Goal: Task Accomplishment & Management: Use online tool/utility

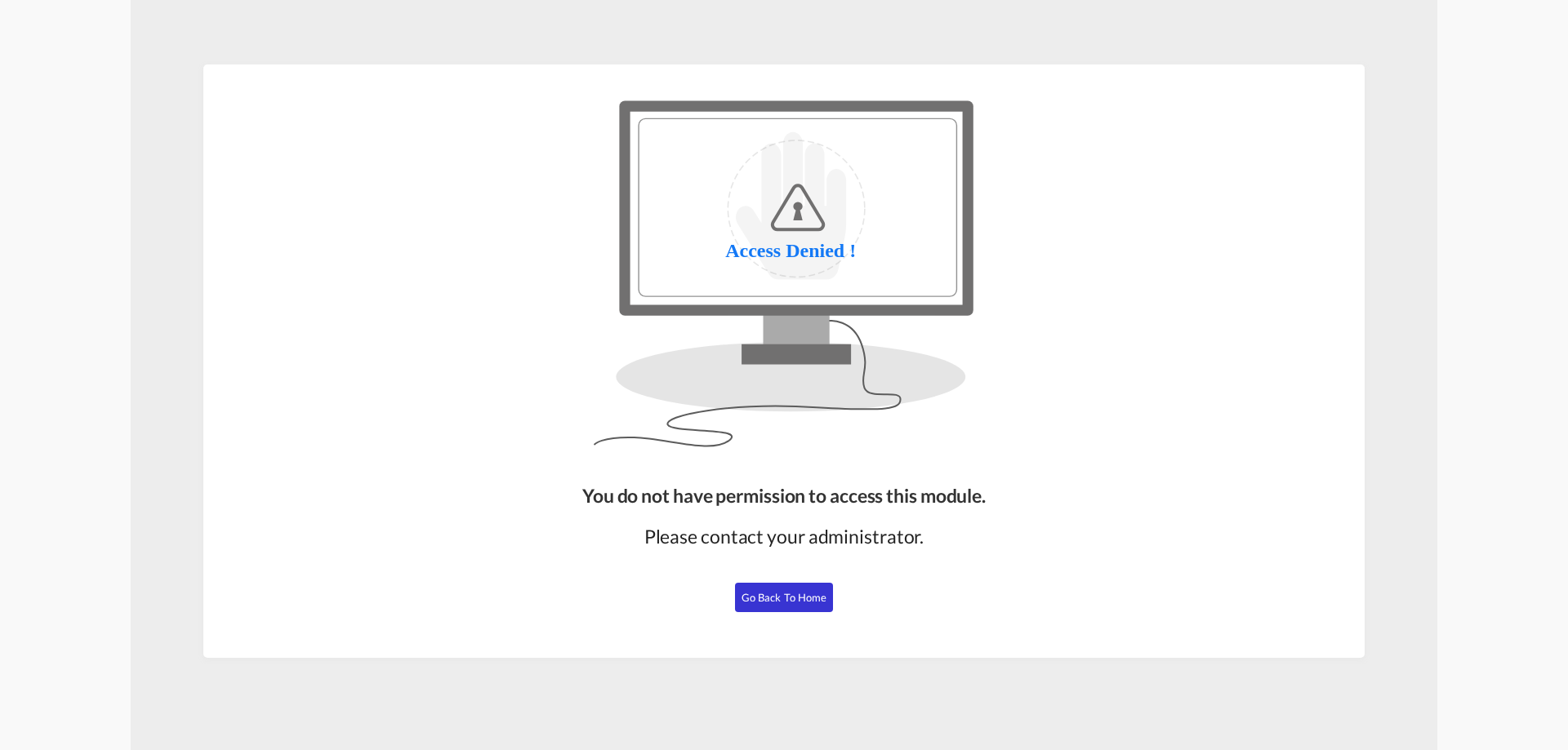
click at [799, 601] on span "Go Back to Home" at bounding box center [784, 598] width 86 height 13
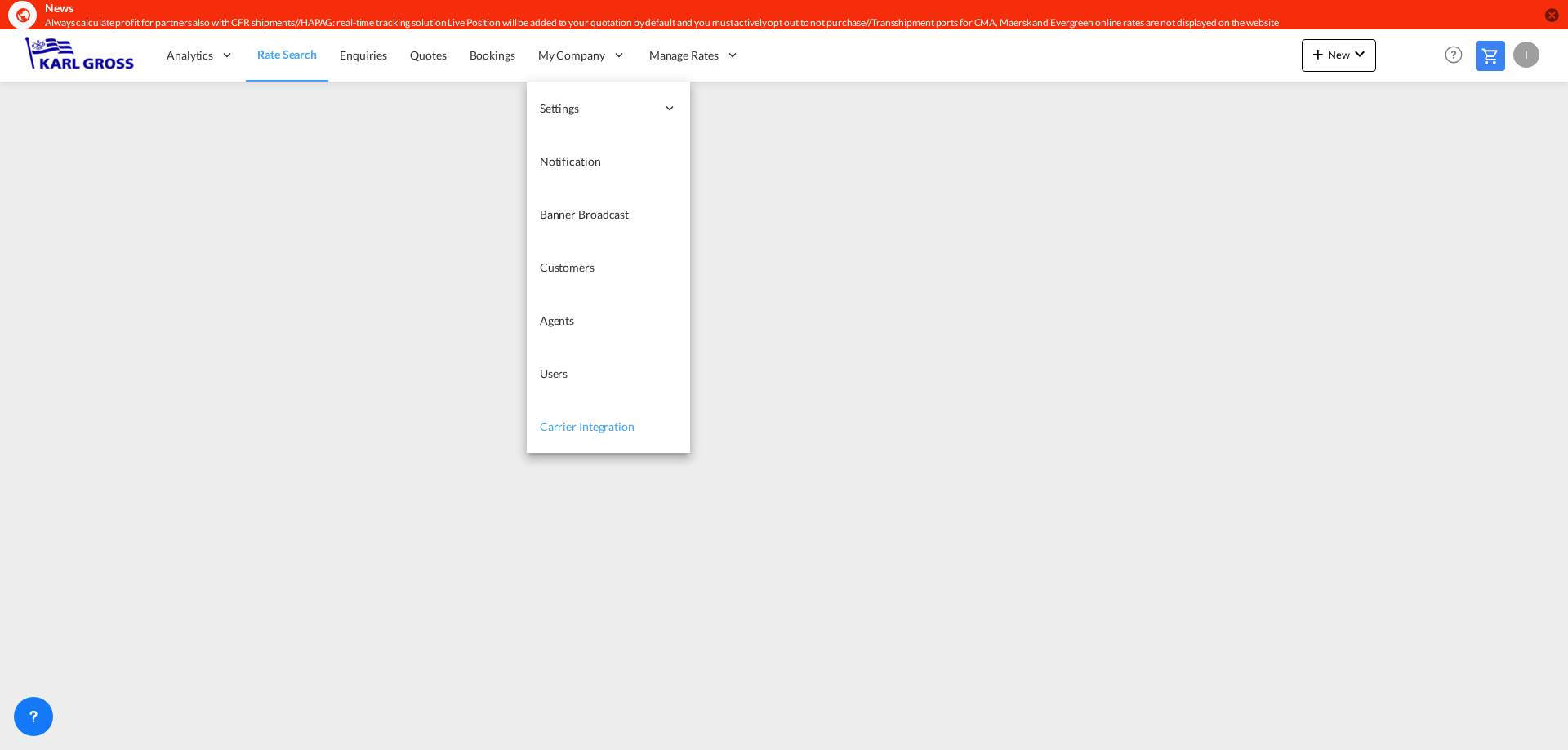
click at [597, 423] on span "Carrier Integration" at bounding box center [587, 426] width 95 height 14
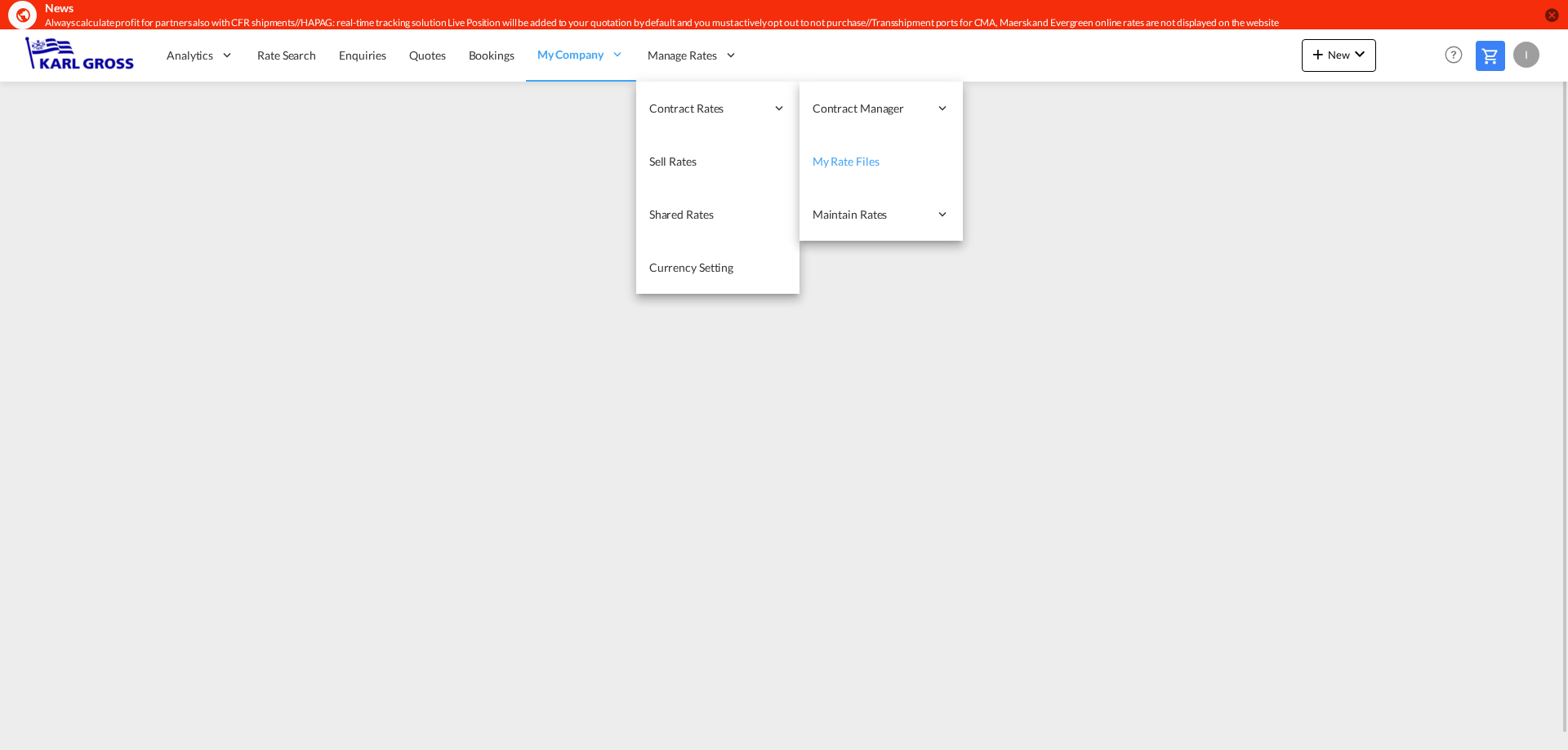
click at [873, 160] on span "My Rate Files" at bounding box center [846, 161] width 67 height 14
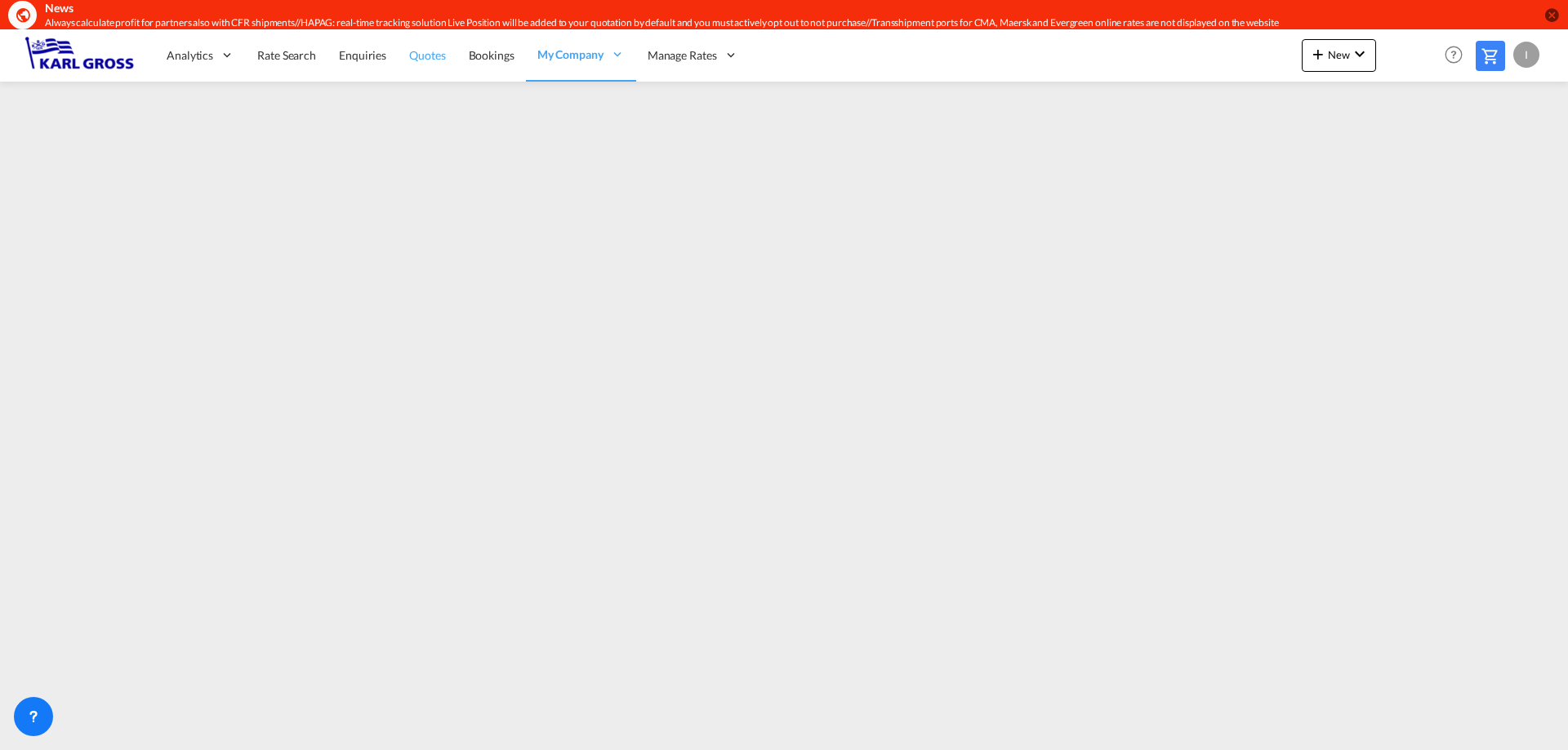
click at [427, 49] on span "Quotes" at bounding box center [427, 55] width 36 height 14
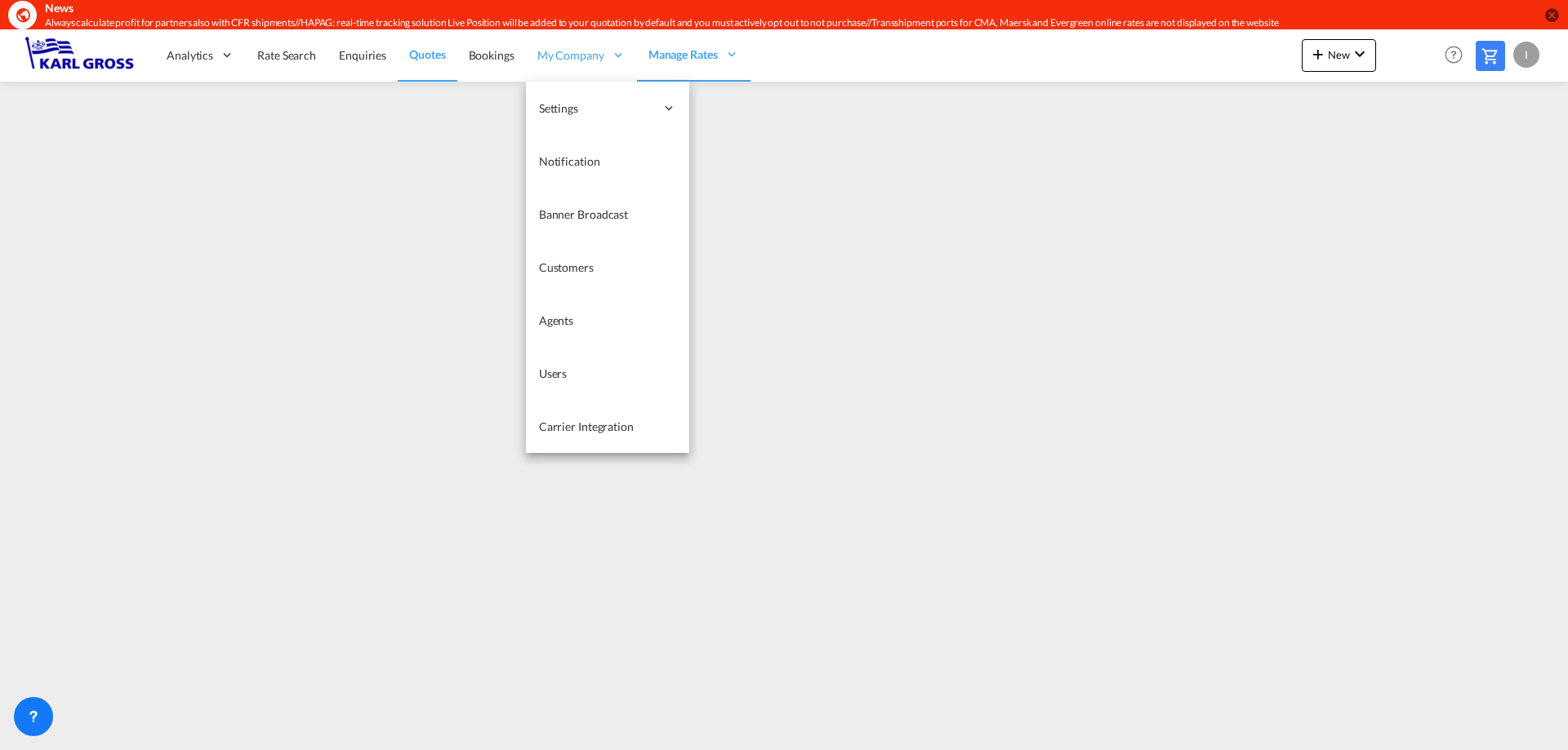
click at [585, 61] on span "My Company" at bounding box center [570, 56] width 67 height 16
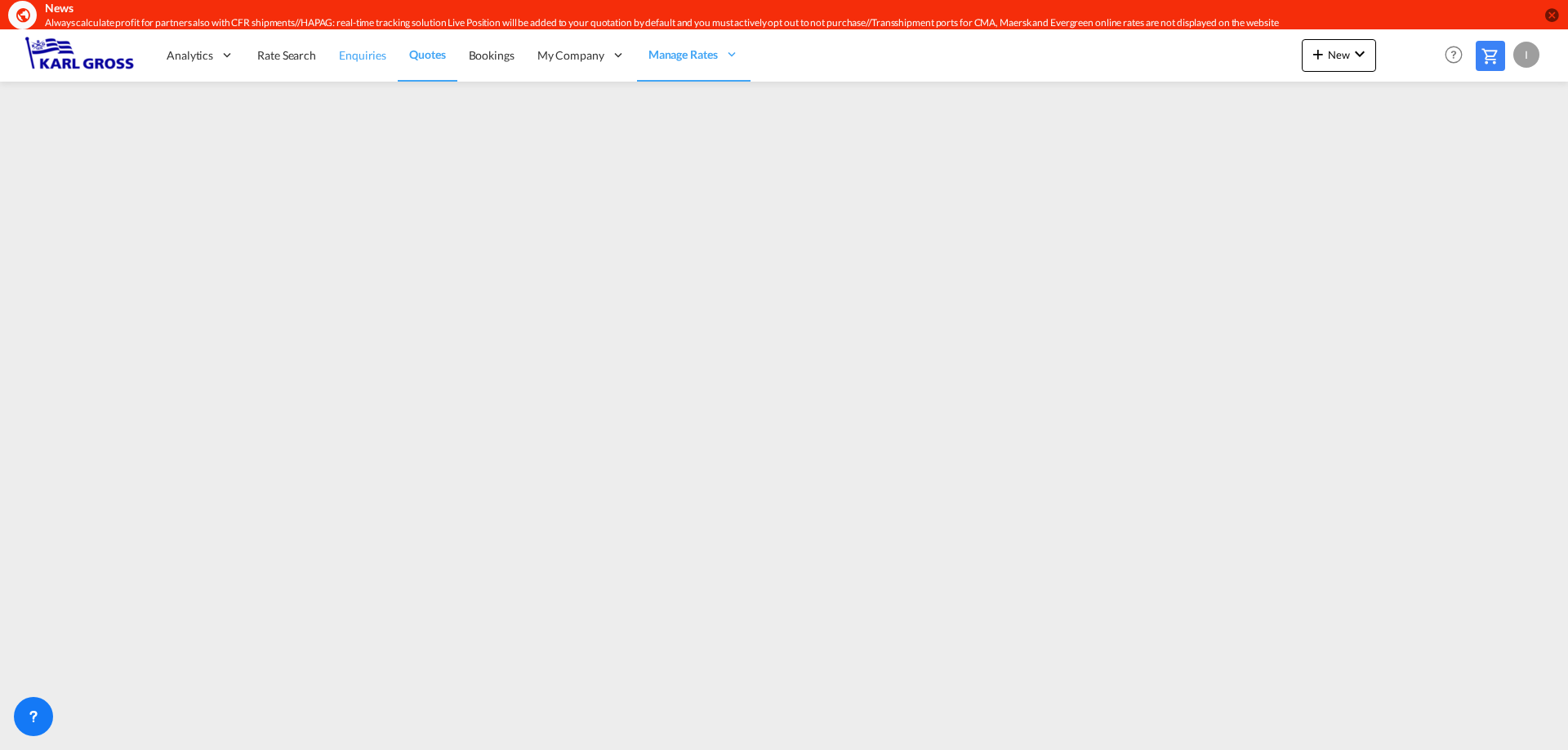
click at [355, 58] on span "Enquiries" at bounding box center [363, 55] width 48 height 14
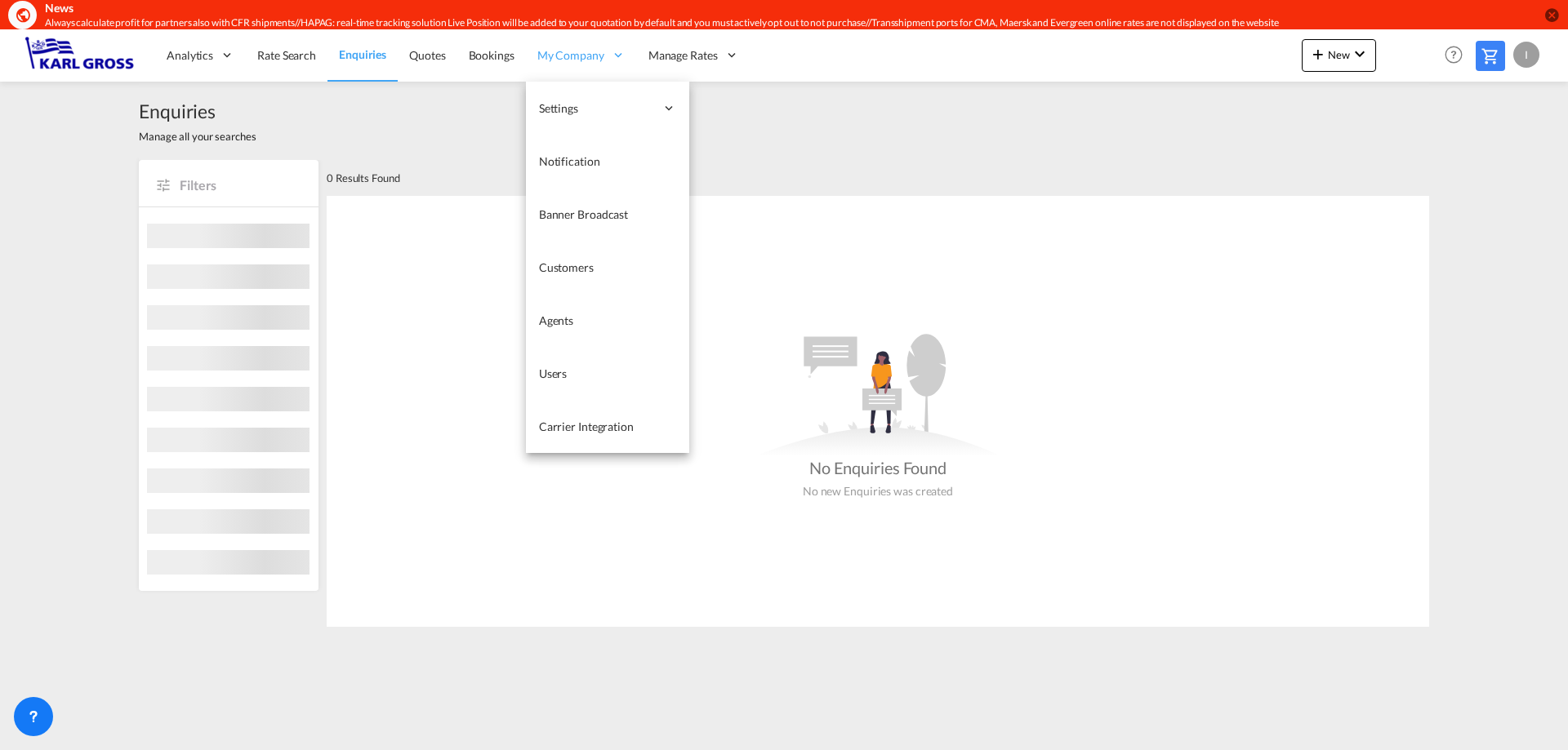
click at [595, 57] on span "My Company" at bounding box center [570, 56] width 67 height 16
click at [571, 55] on span "My Company" at bounding box center [570, 56] width 67 height 16
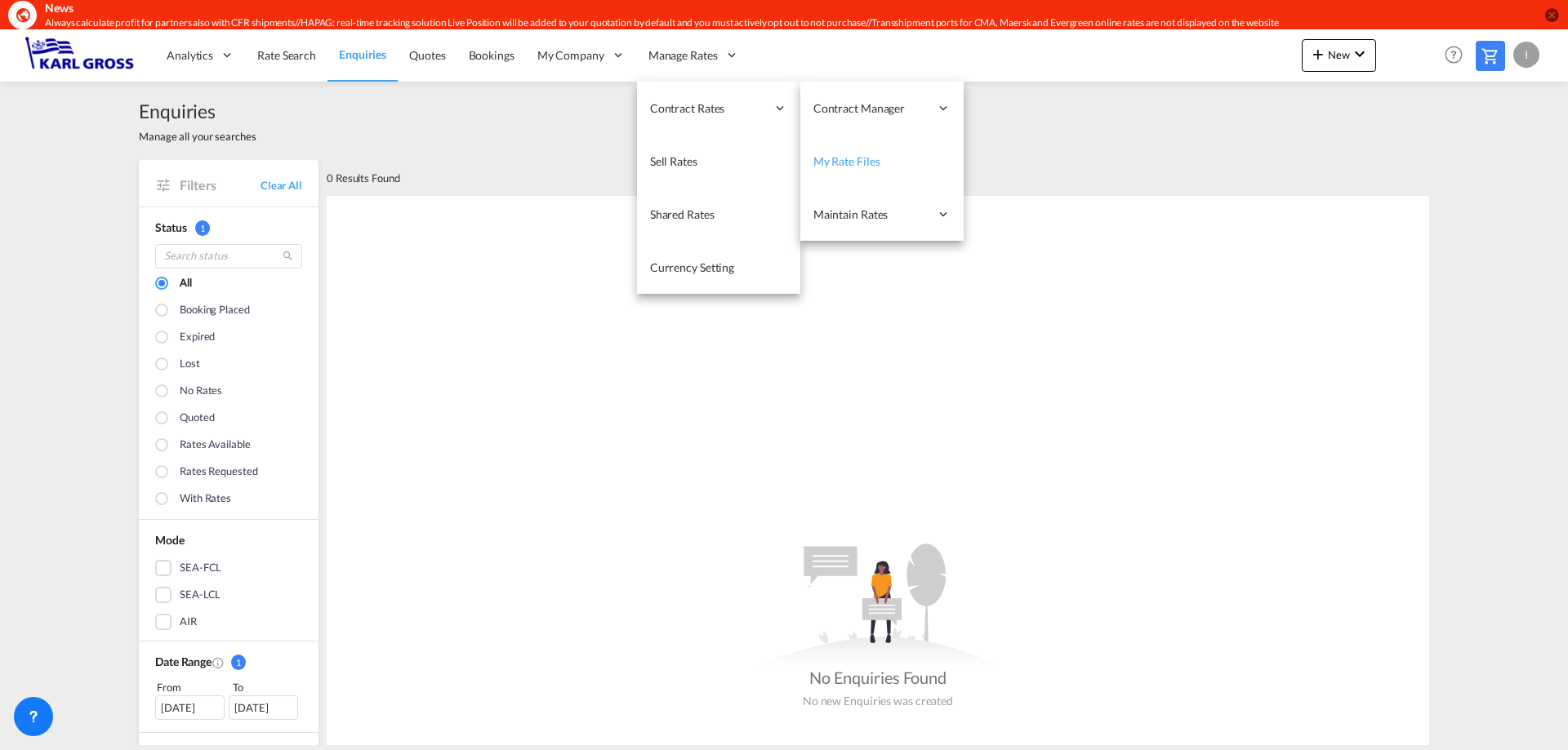
click at [874, 163] on span "My Rate Files" at bounding box center [847, 161] width 67 height 14
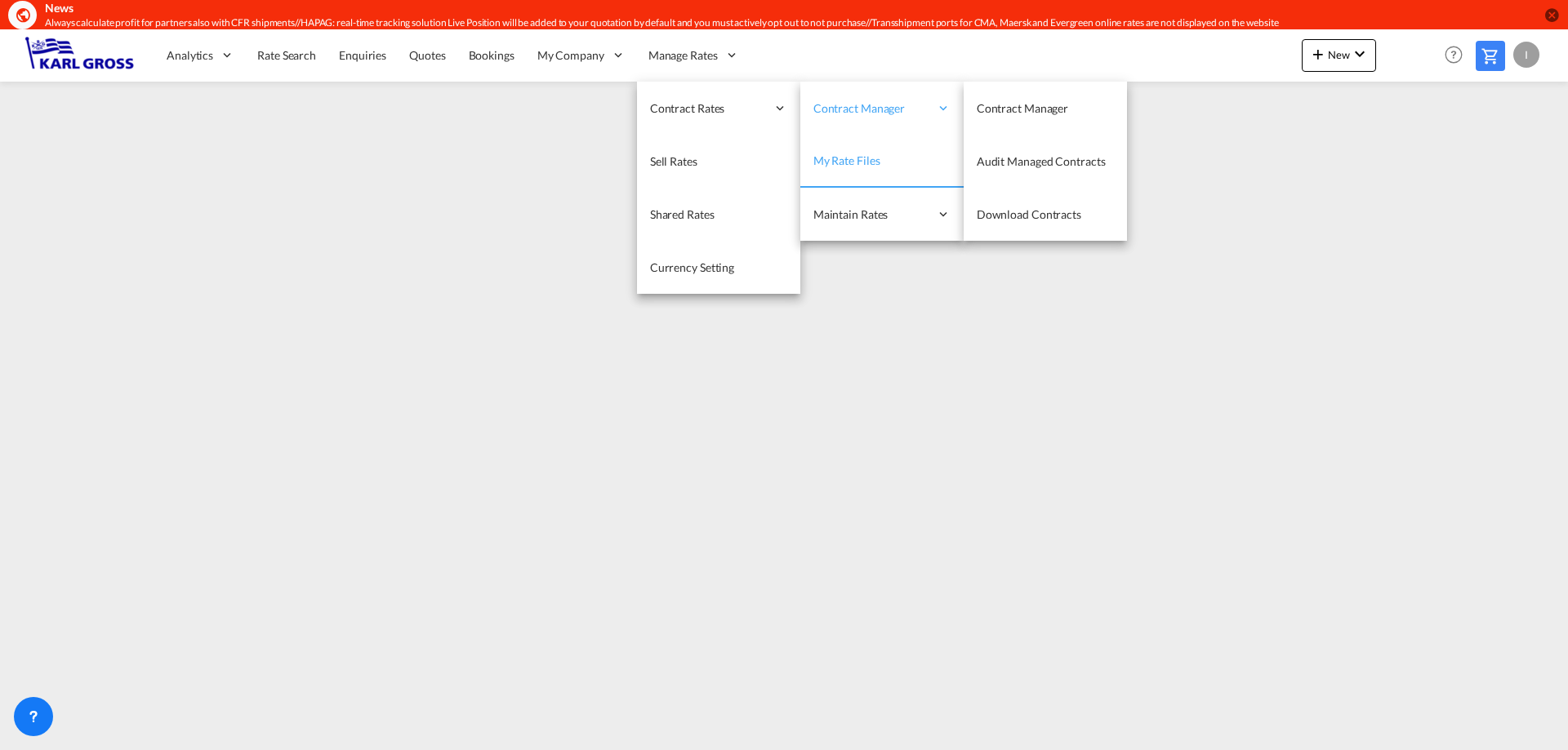
click at [887, 105] on span "Contract Manager" at bounding box center [871, 109] width 116 height 16
click at [1011, 105] on span "Contract Manager" at bounding box center [1022, 108] width 91 height 14
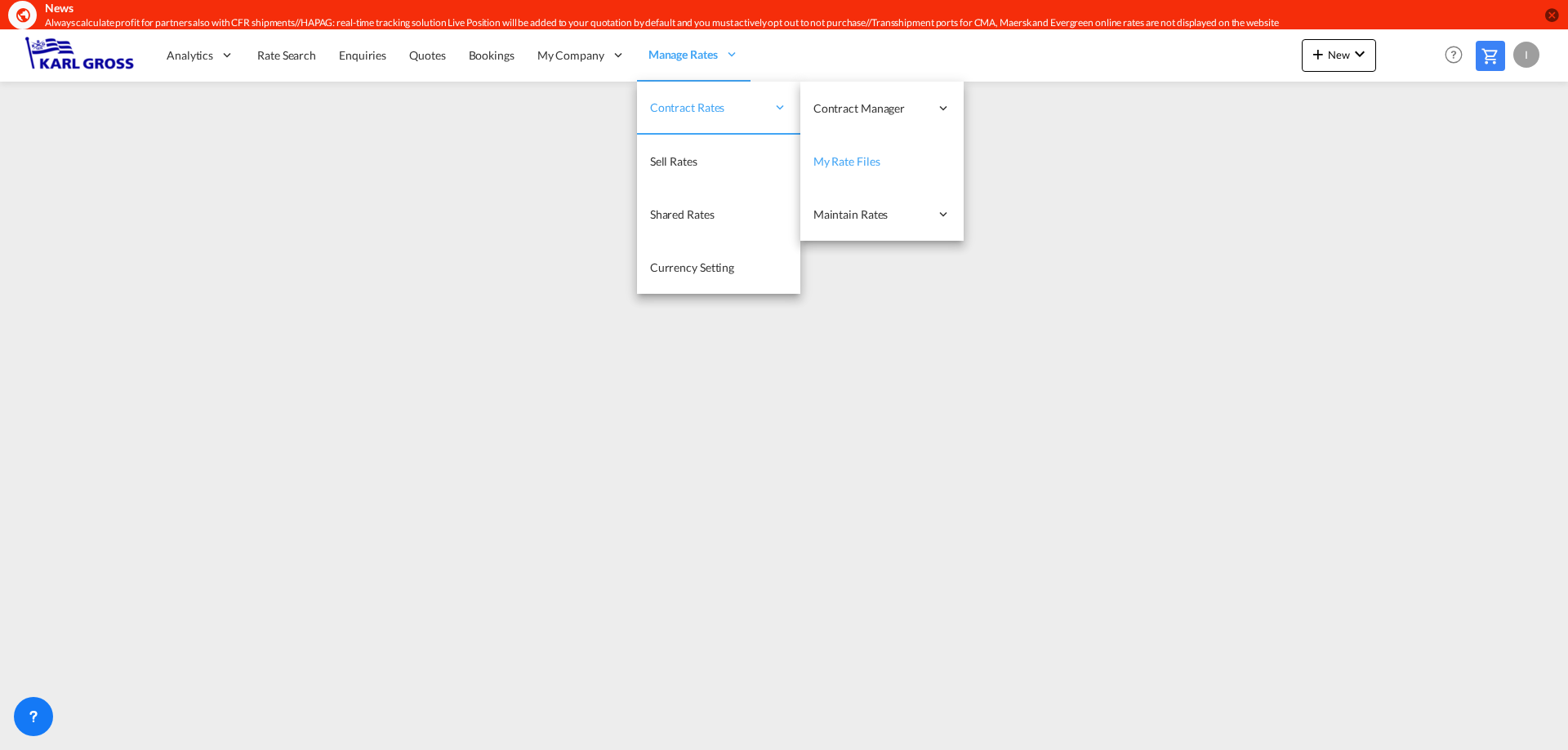
click at [869, 158] on span "My Rate Files" at bounding box center [847, 161] width 67 height 14
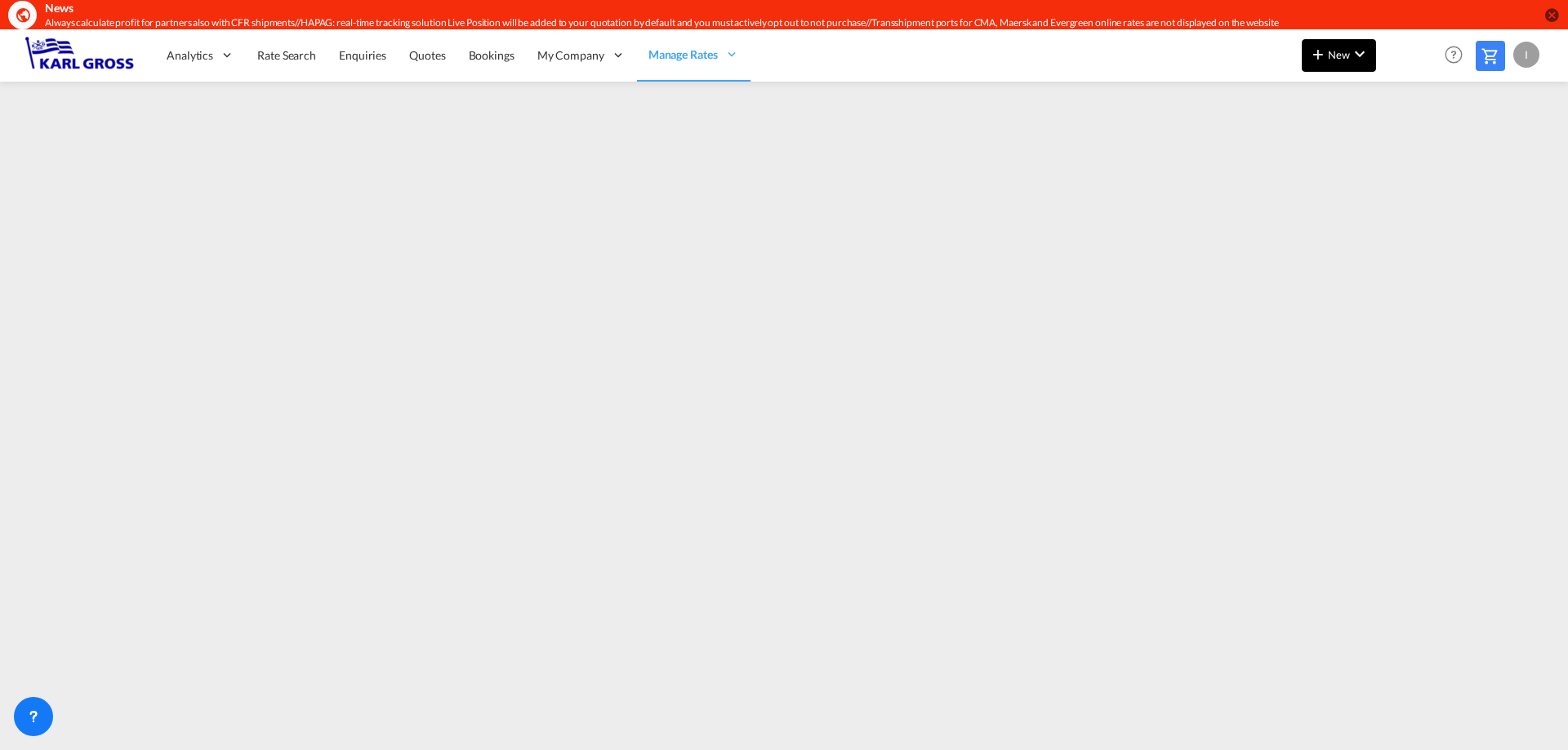
click at [1338, 60] on span "New" at bounding box center [1338, 55] width 61 height 13
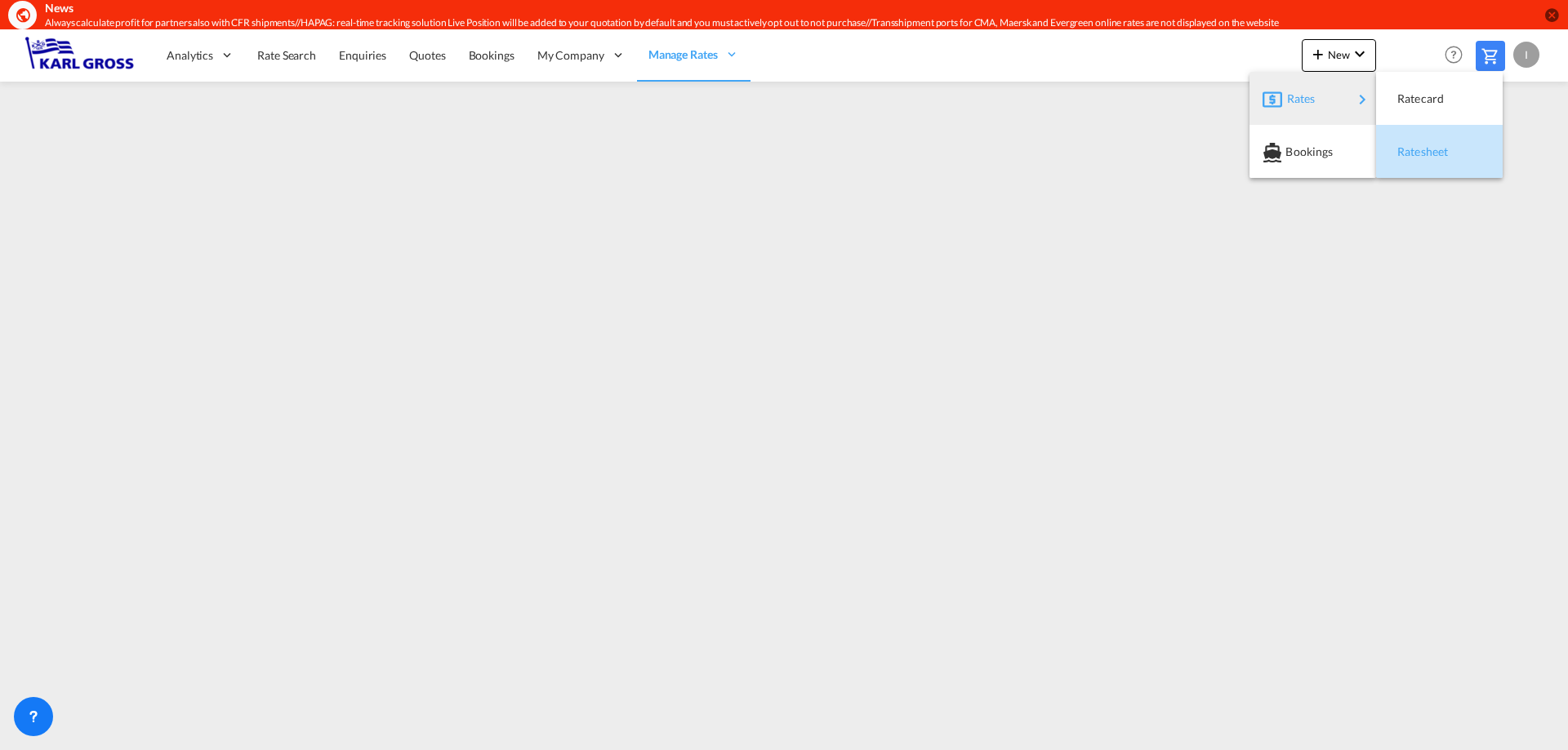
click at [1415, 148] on span "Ratesheet" at bounding box center [1407, 152] width 18 height 33
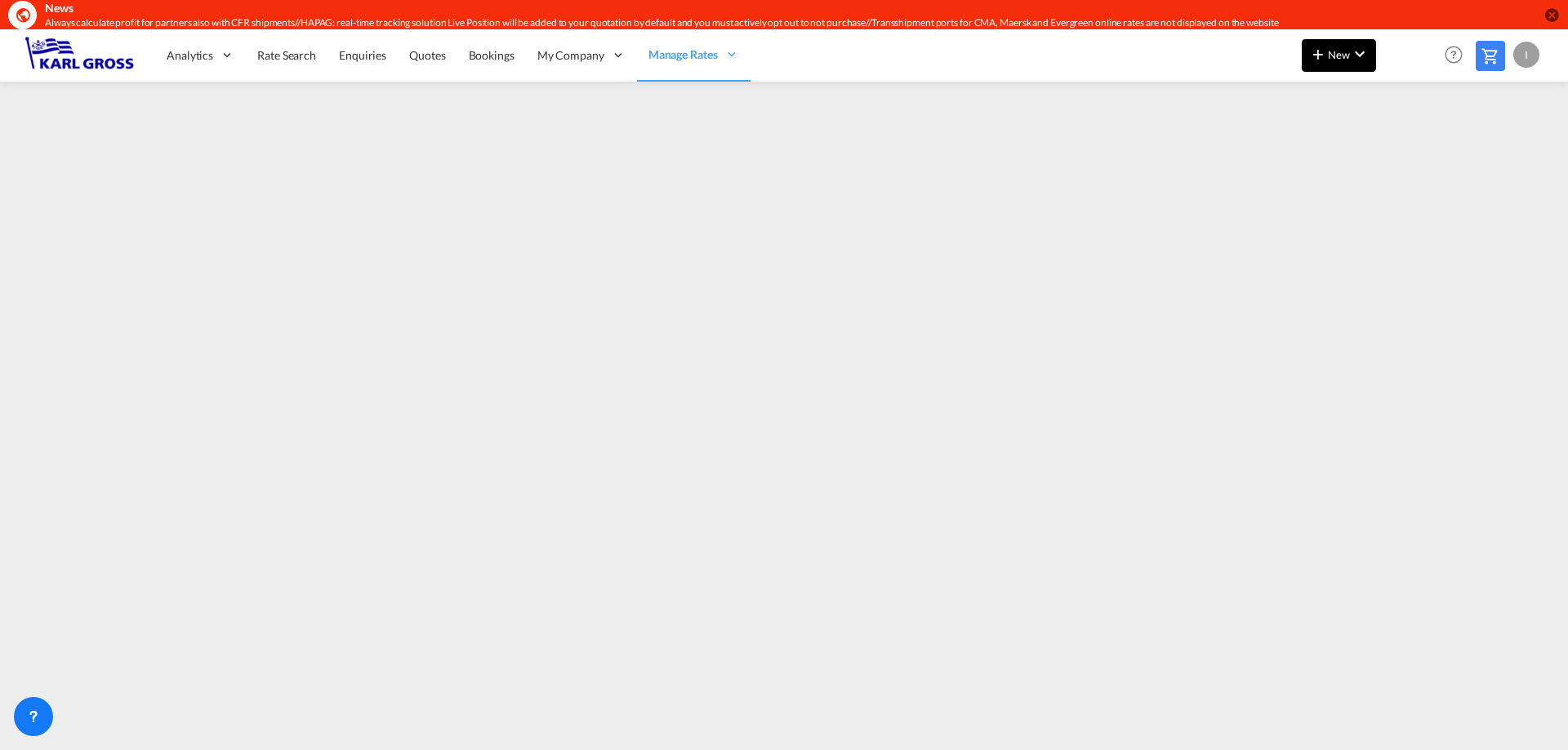
click at [1343, 58] on span "New" at bounding box center [1338, 55] width 61 height 13
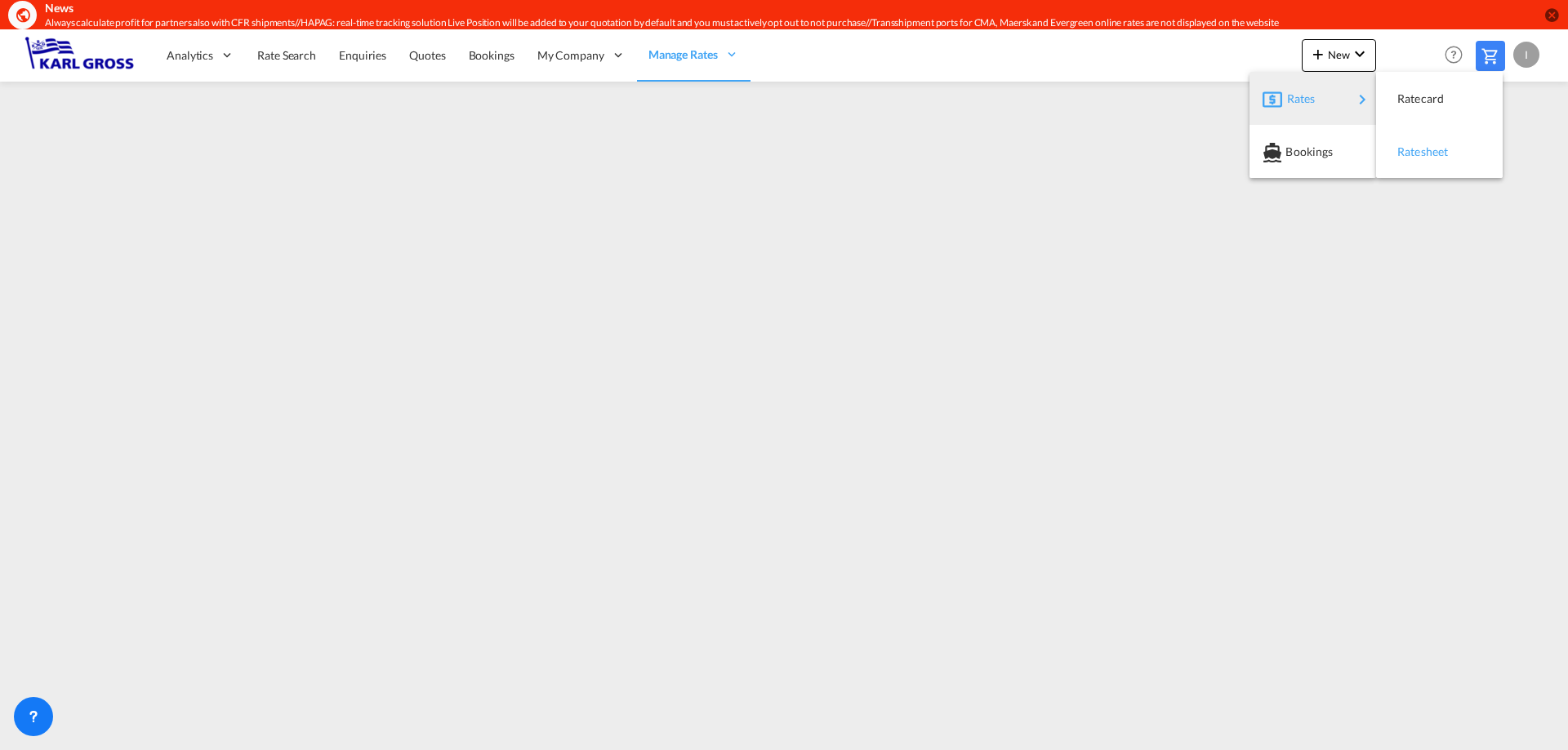
click at [1416, 146] on span "Ratesheet" at bounding box center [1407, 152] width 18 height 33
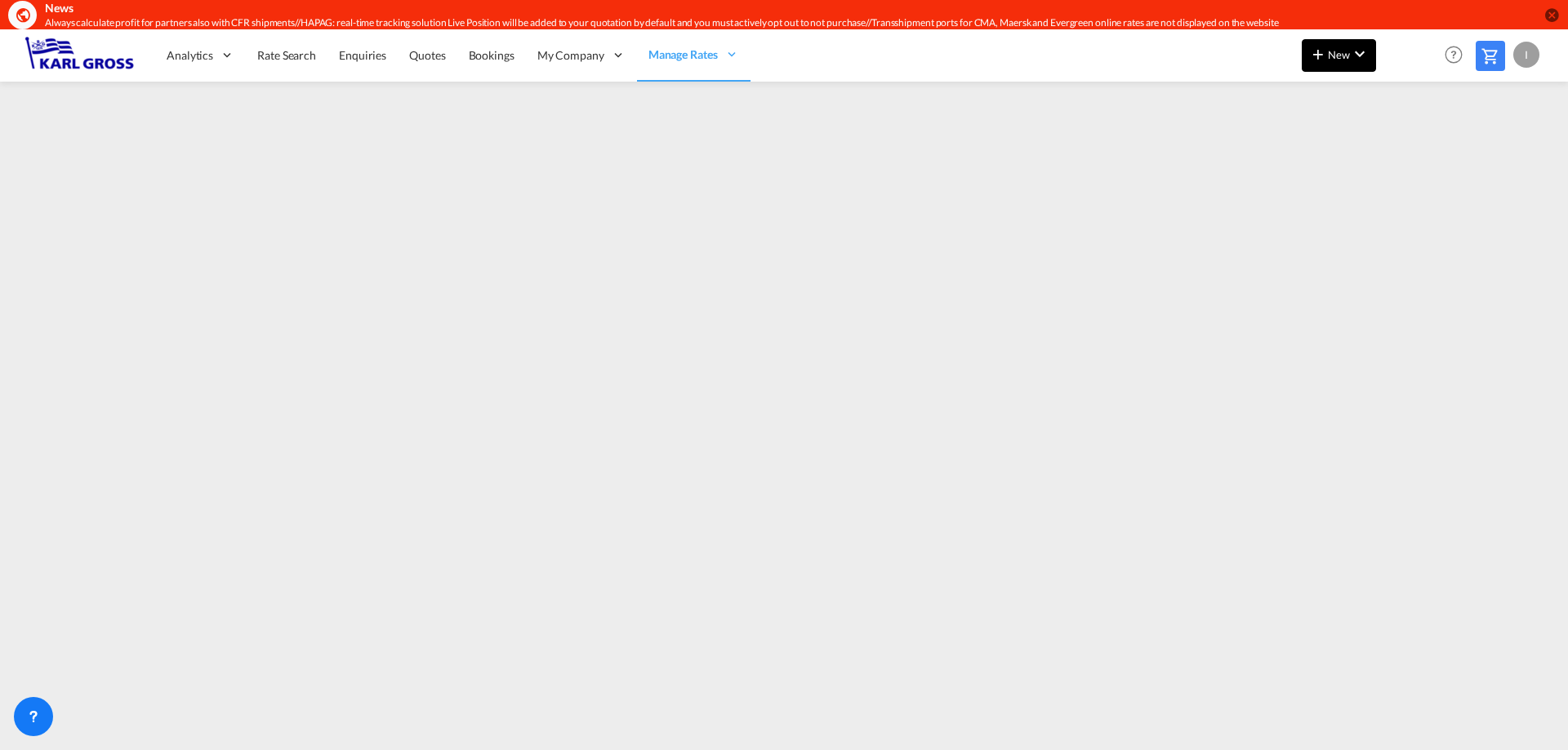
click at [1349, 63] on button "New" at bounding box center [1339, 56] width 74 height 33
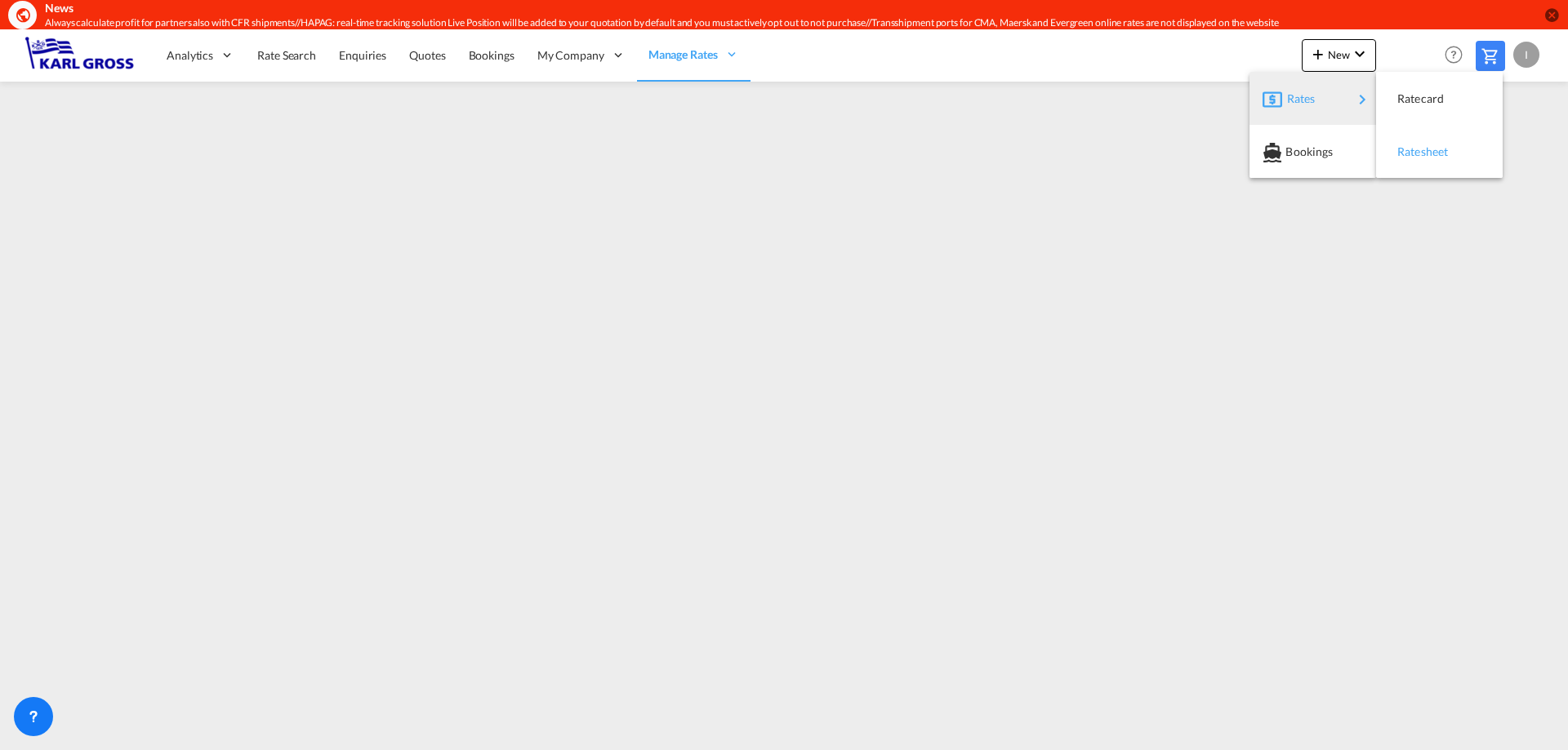
click at [1470, 145] on div "Ratesheet" at bounding box center [1440, 152] width 100 height 41
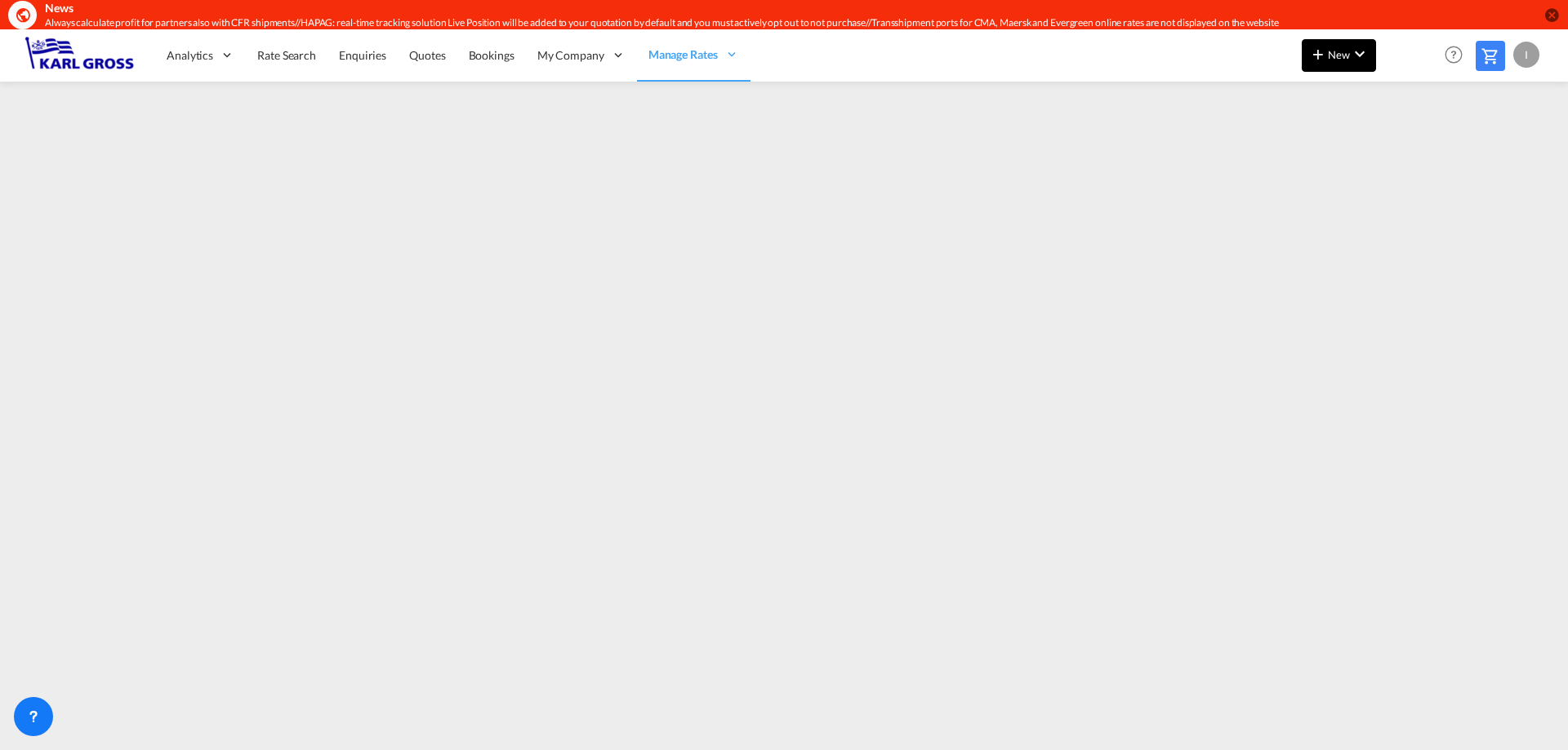
click at [1338, 53] on span "New" at bounding box center [1338, 55] width 61 height 13
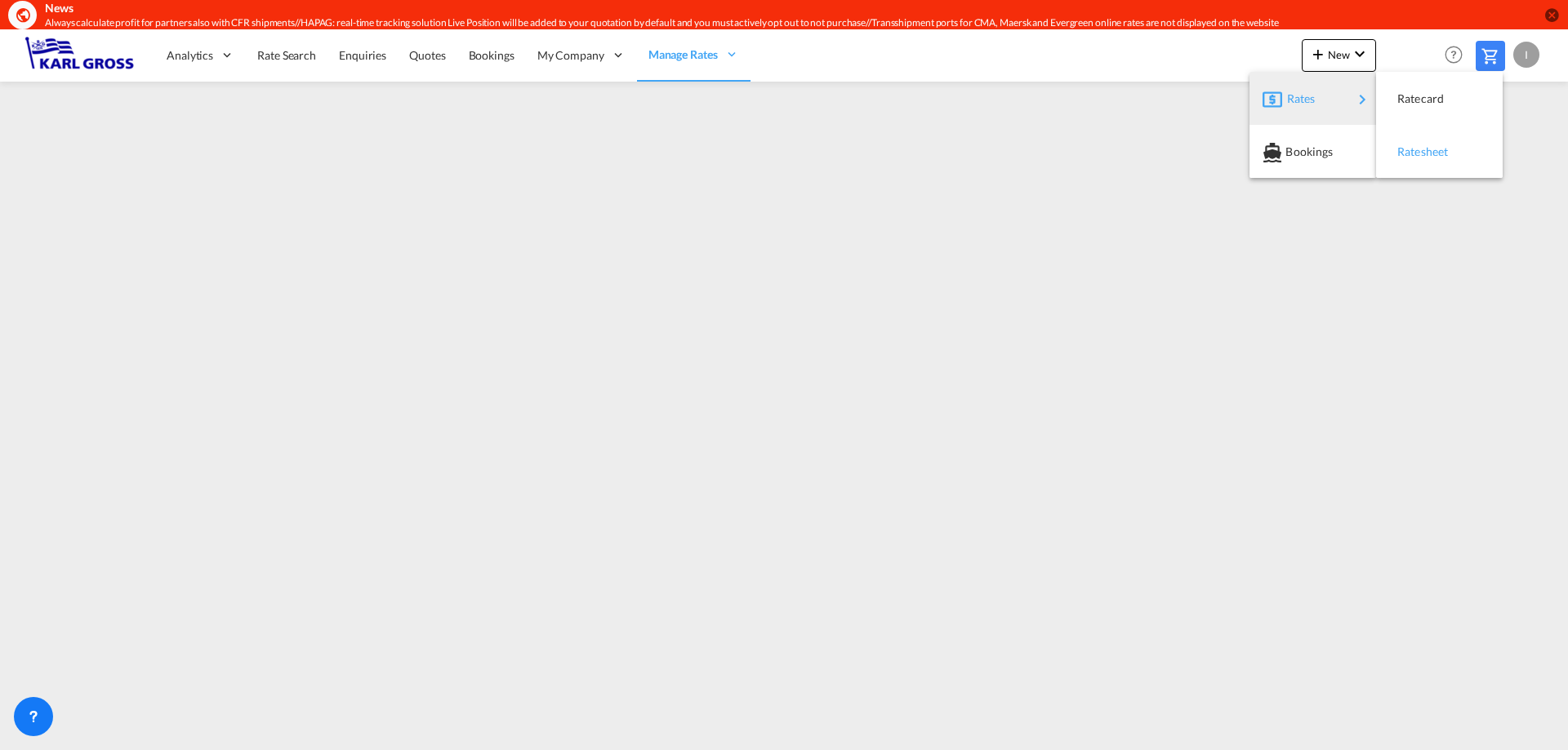
click at [1455, 154] on div "Ratesheet" at bounding box center [1427, 152] width 60 height 41
click at [276, 59] on span "Rate Search" at bounding box center [286, 55] width 58 height 14
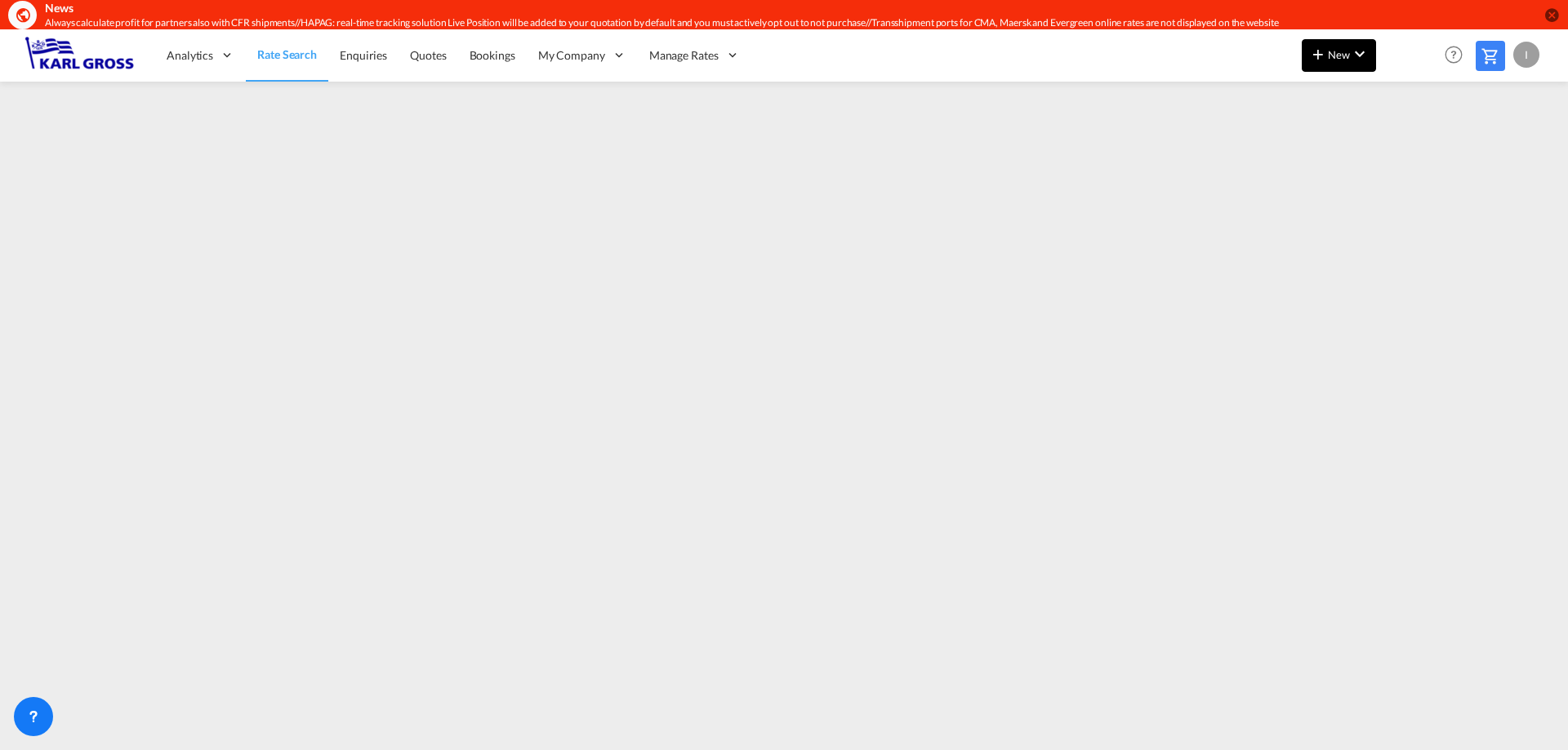
click at [1349, 49] on span "New" at bounding box center [1338, 55] width 61 height 13
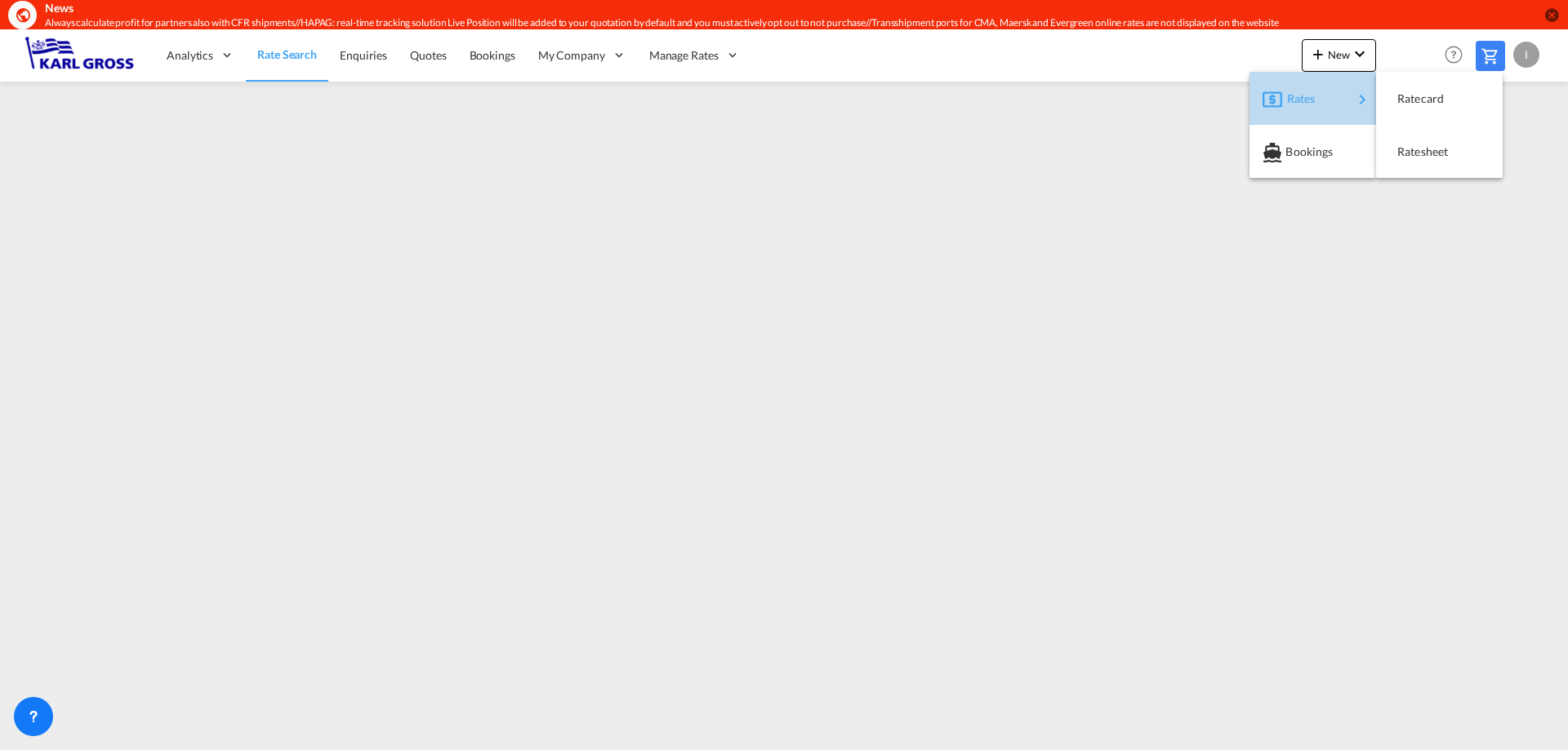
click at [1339, 102] on div "Rates" at bounding box center [1320, 99] width 65 height 41
click at [1416, 147] on span "Ratesheet" at bounding box center [1407, 152] width 18 height 33
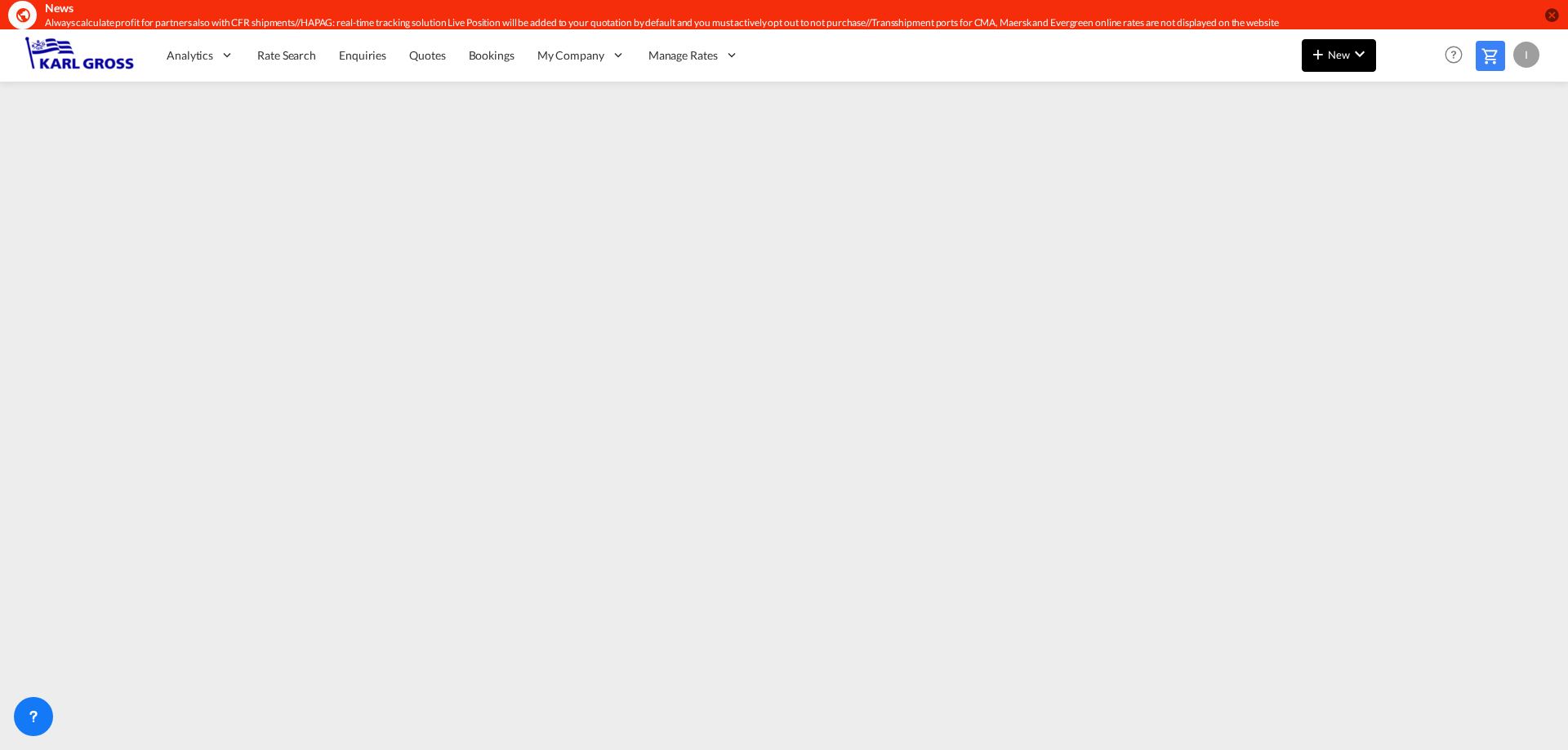
click at [1366, 67] on button "New" at bounding box center [1339, 56] width 74 height 33
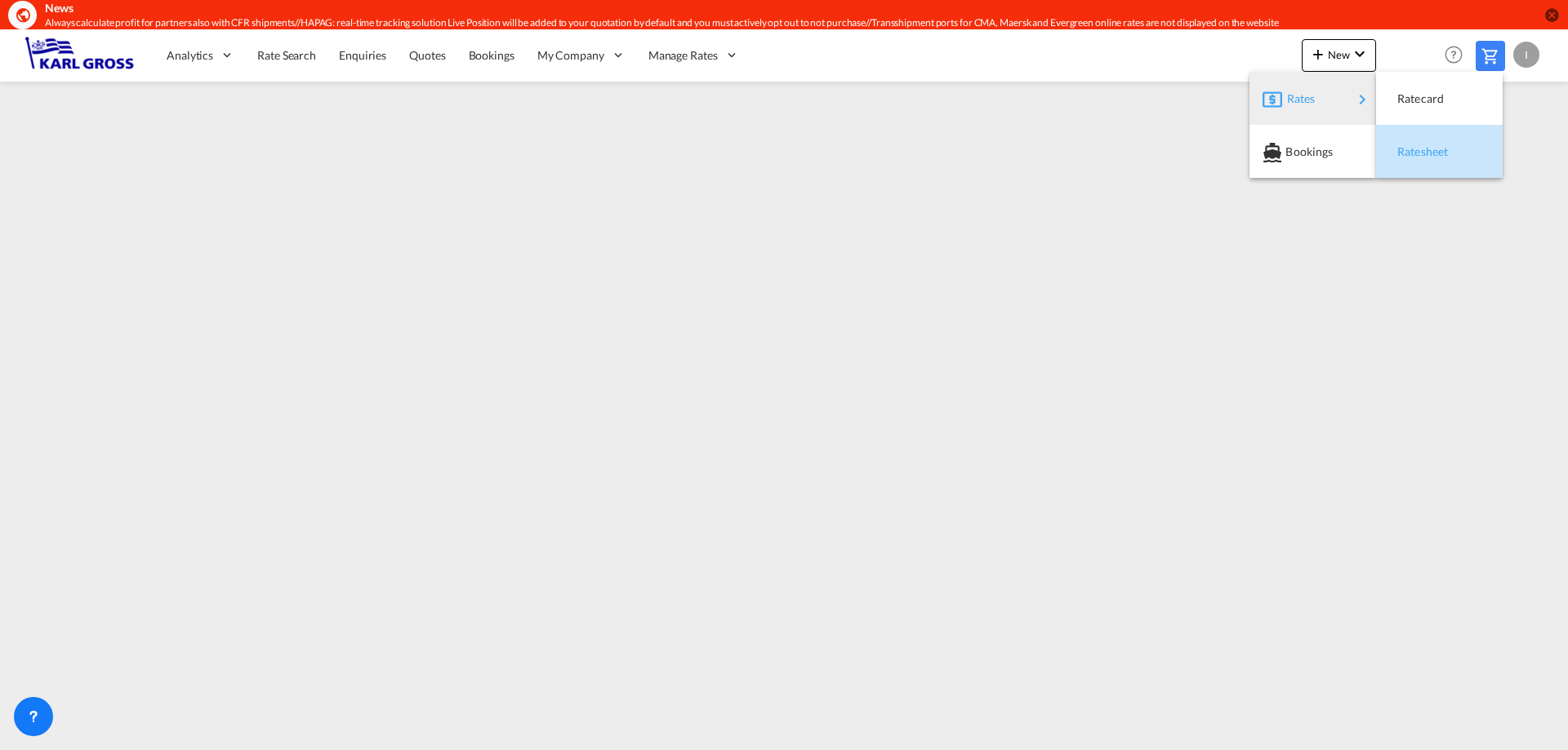
click at [1416, 150] on span "Ratesheet" at bounding box center [1407, 152] width 18 height 33
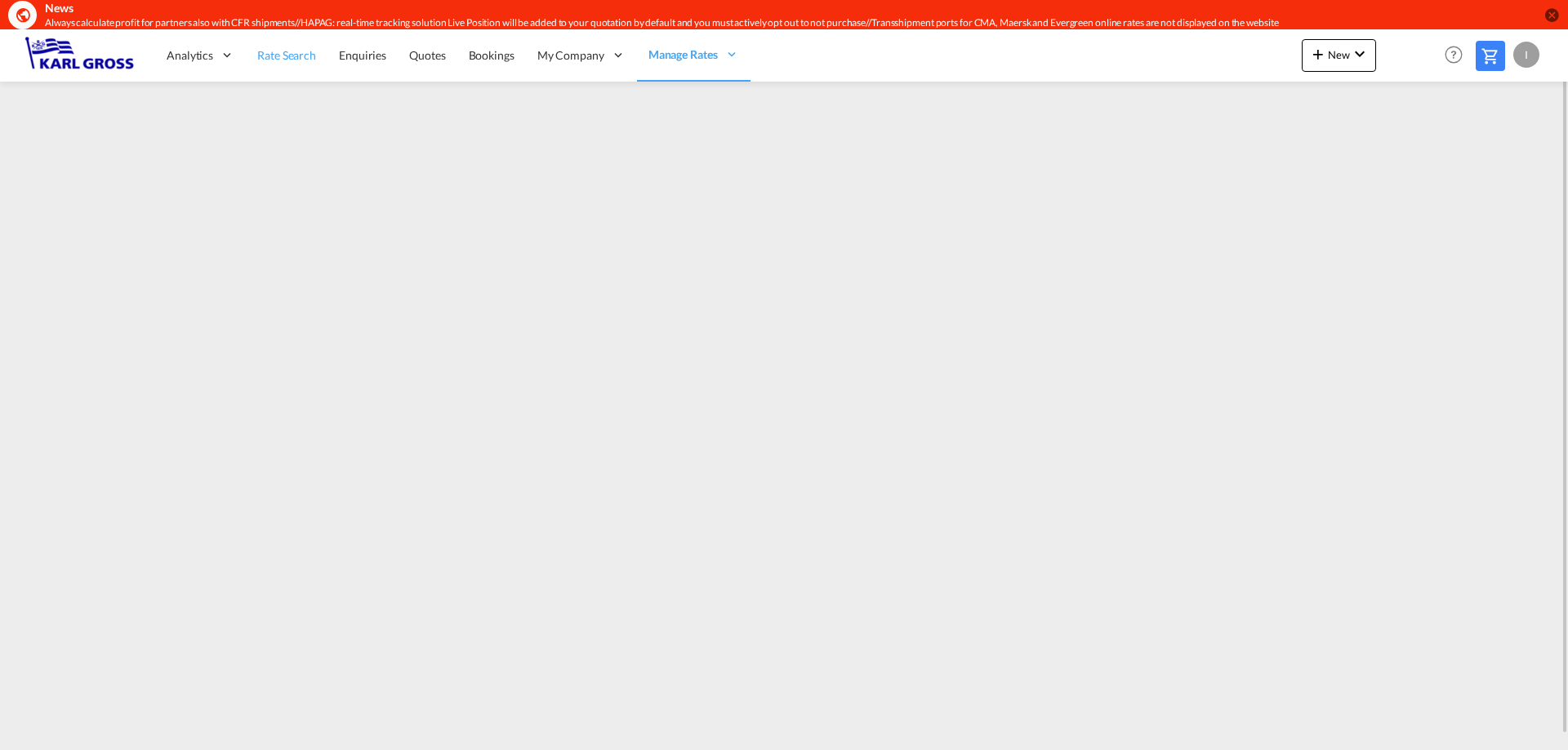
click at [308, 57] on span "Rate Search" at bounding box center [286, 55] width 58 height 14
